Goal: Information Seeking & Learning: Understand process/instructions

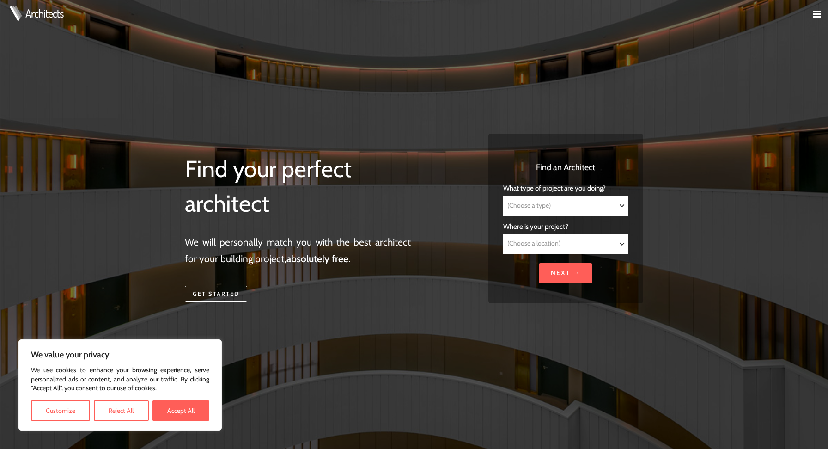
click at [134, 412] on button "Reject All" at bounding box center [121, 410] width 55 height 20
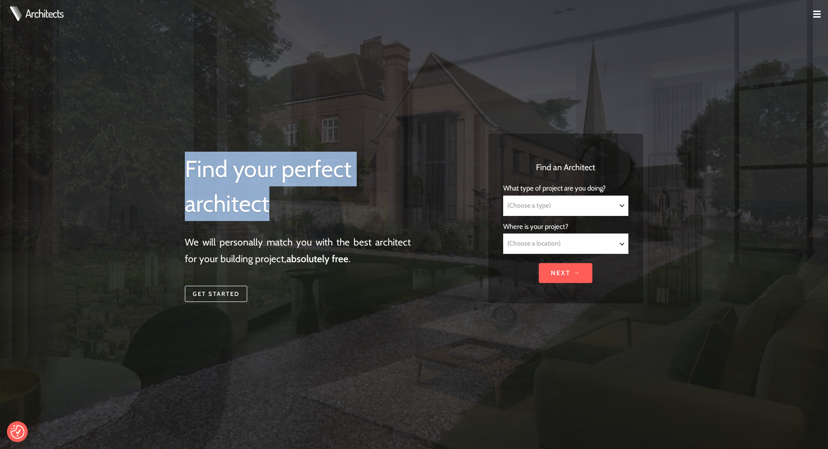
drag, startPoint x: 269, startPoint y: 211, endPoint x: 145, endPoint y: 156, distance: 135.5
click at [145, 156] on div "Find your perfect architect We will personally match you with the best architec…" at bounding box center [414, 224] width 828 height 449
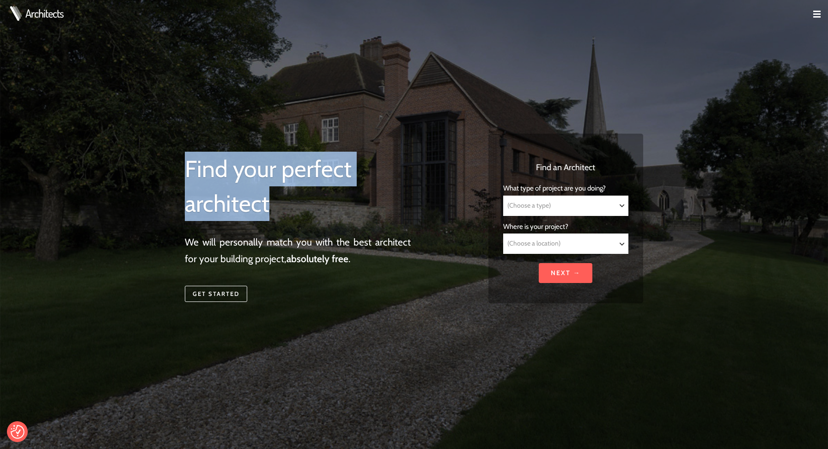
click at [245, 199] on h1 "Find your perfect architect" at bounding box center [298, 187] width 226 height 70
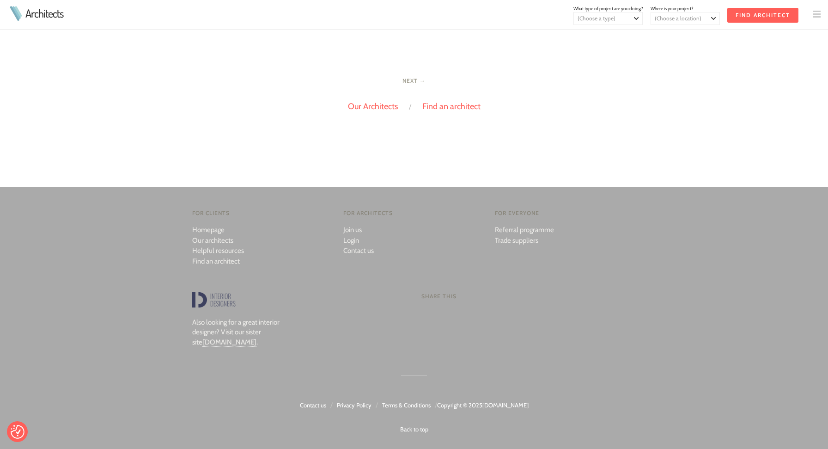
scroll to position [2029, 0]
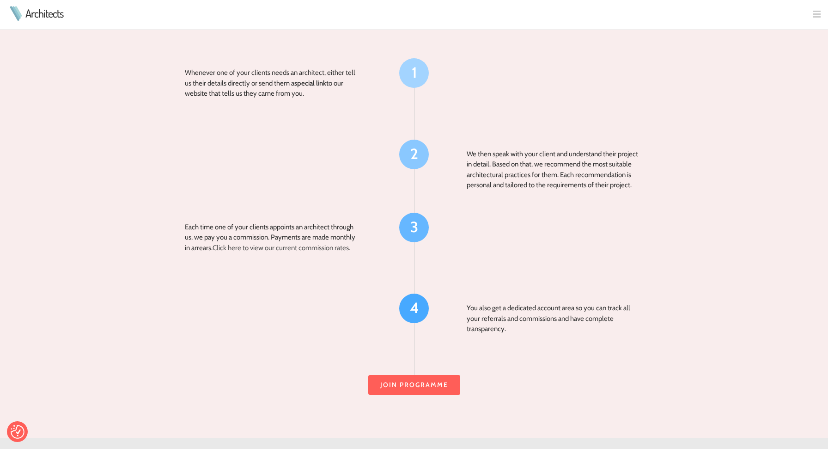
scroll to position [947, 0]
click at [319, 244] on link "Click here to view our current commission rates." at bounding box center [282, 248] width 138 height 8
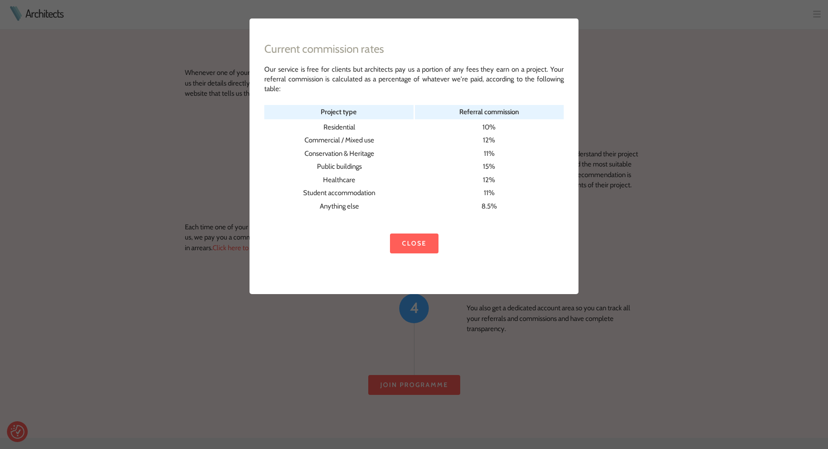
click at [422, 241] on link "Close" at bounding box center [414, 243] width 49 height 20
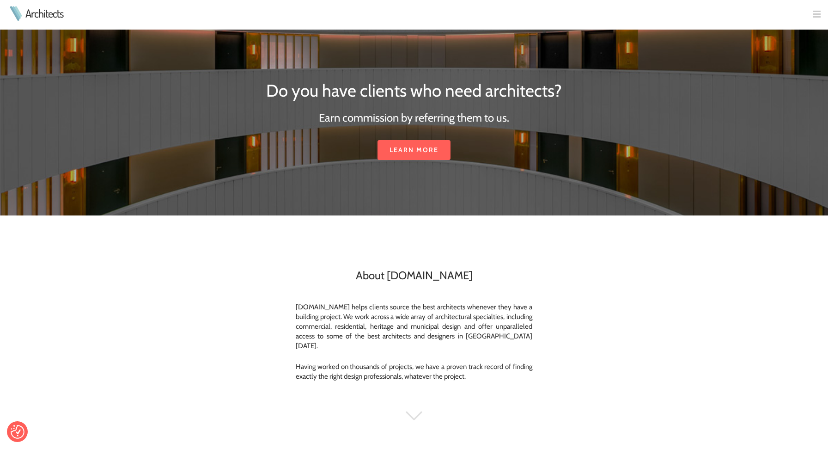
scroll to position [0, 0]
click at [49, 17] on link "Architects" at bounding box center [44, 13] width 38 height 11
